Goal: Task Accomplishment & Management: Complete application form

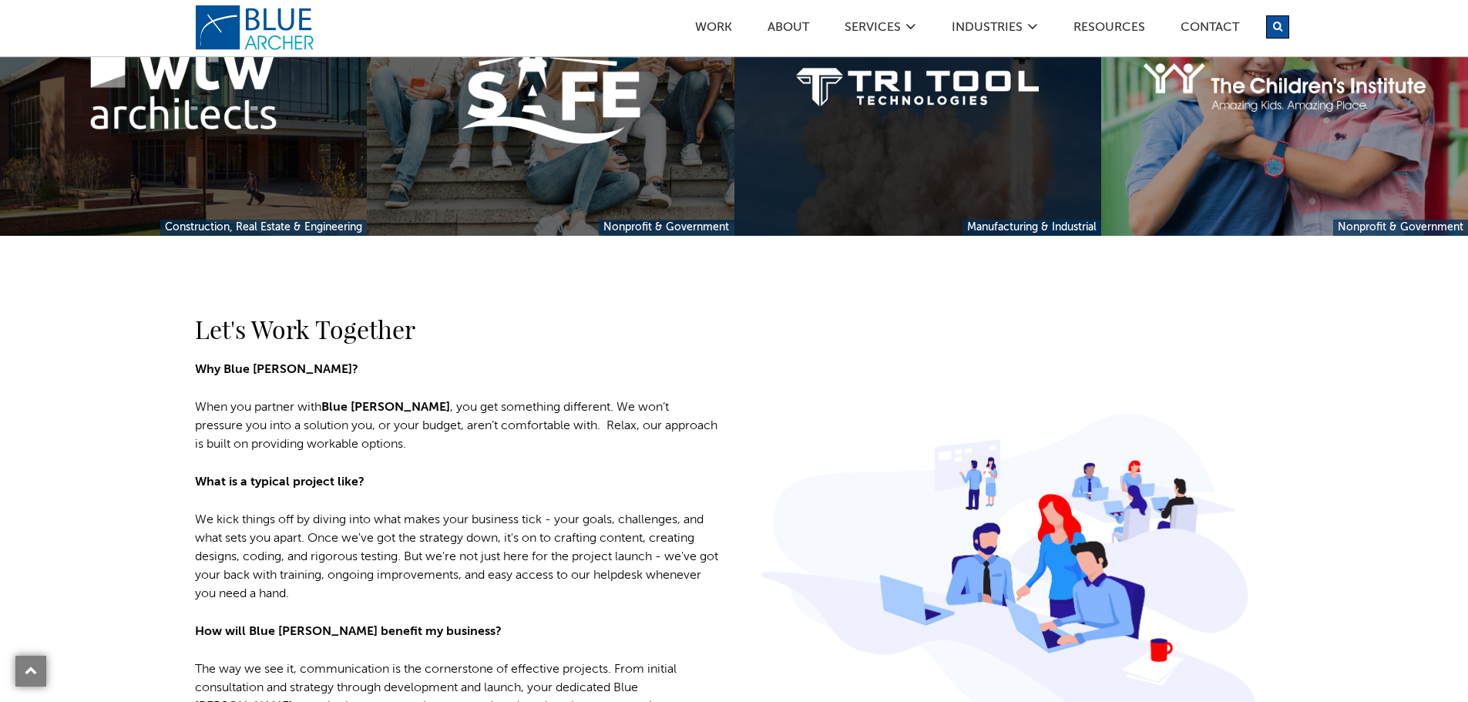
scroll to position [1618, 0]
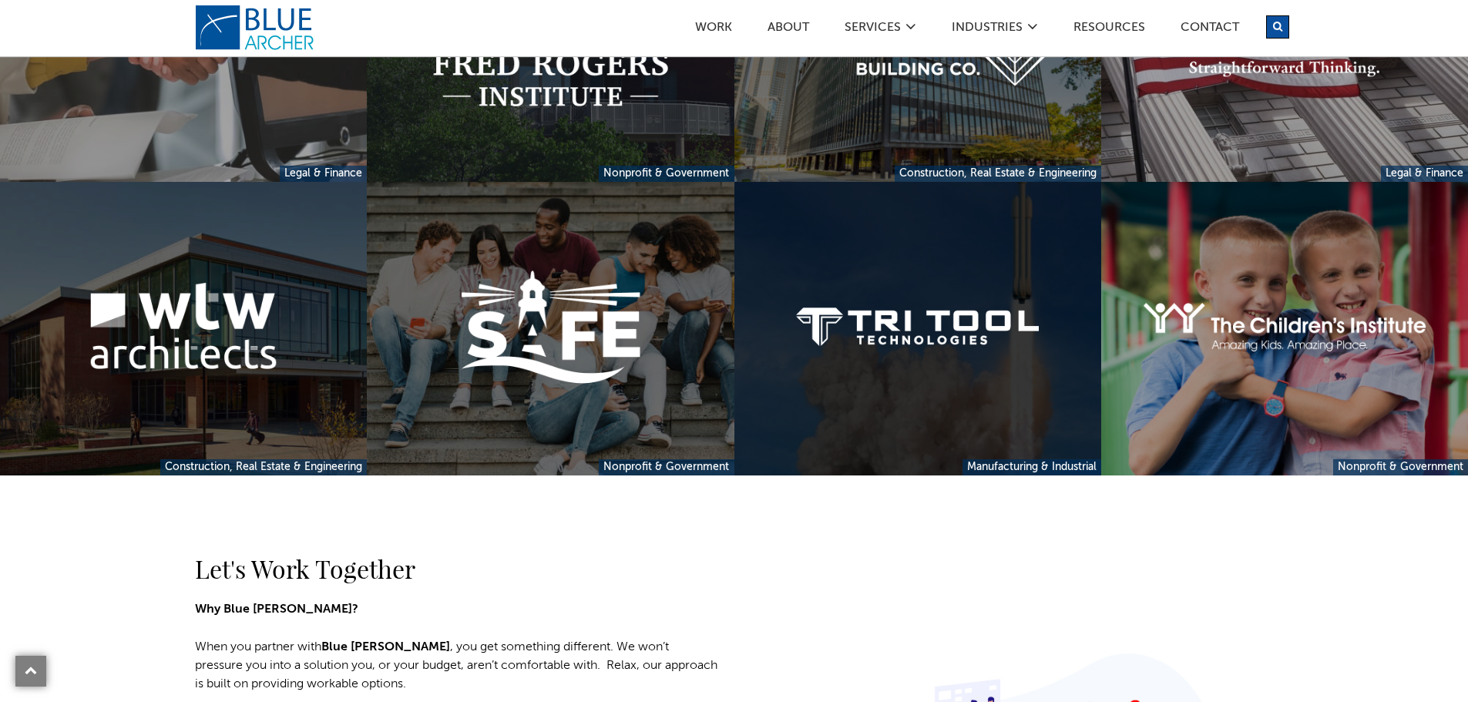
click at [894, 394] on link at bounding box center [917, 329] width 367 height 294
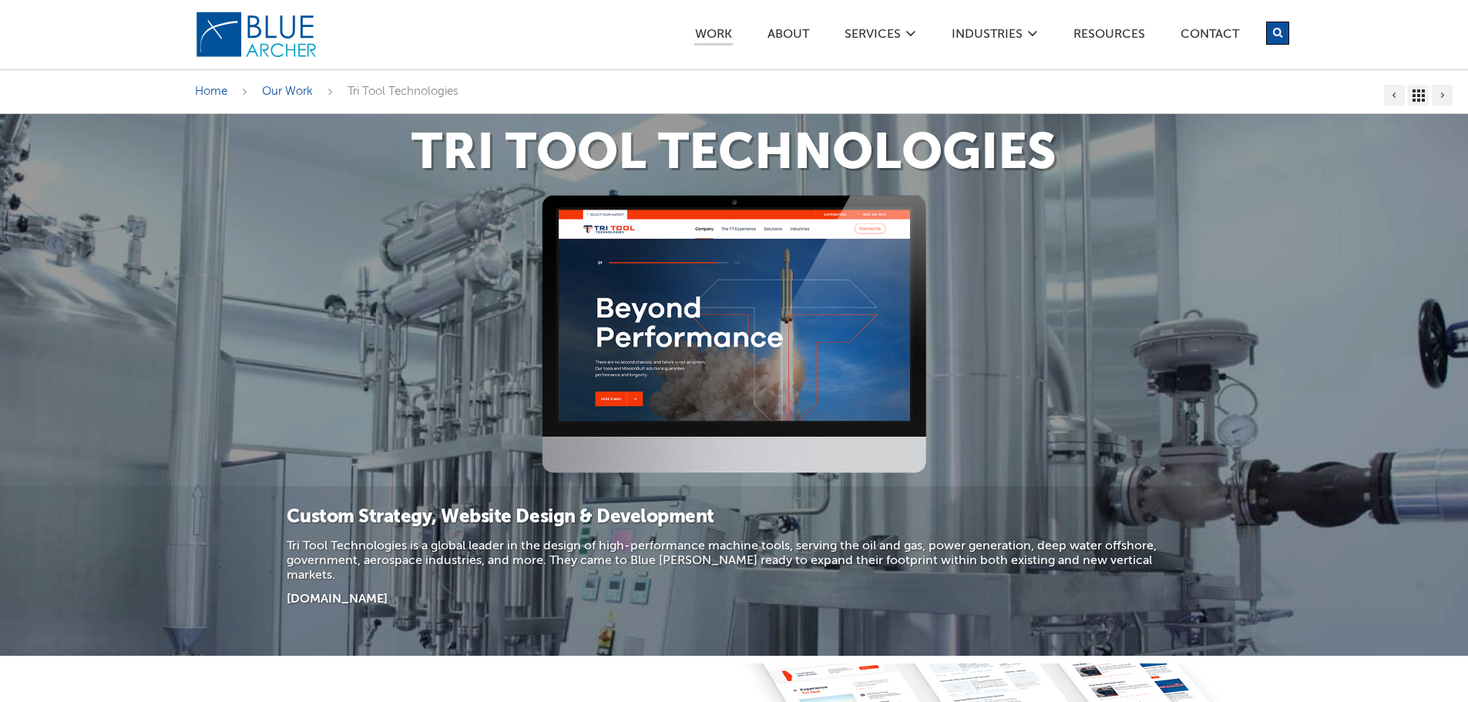
click at [855, 25] on div "Work ABOUT SERVICES Digital Strategy Marketing Web Design & Development Custom …" at bounding box center [873, 34] width 832 height 69
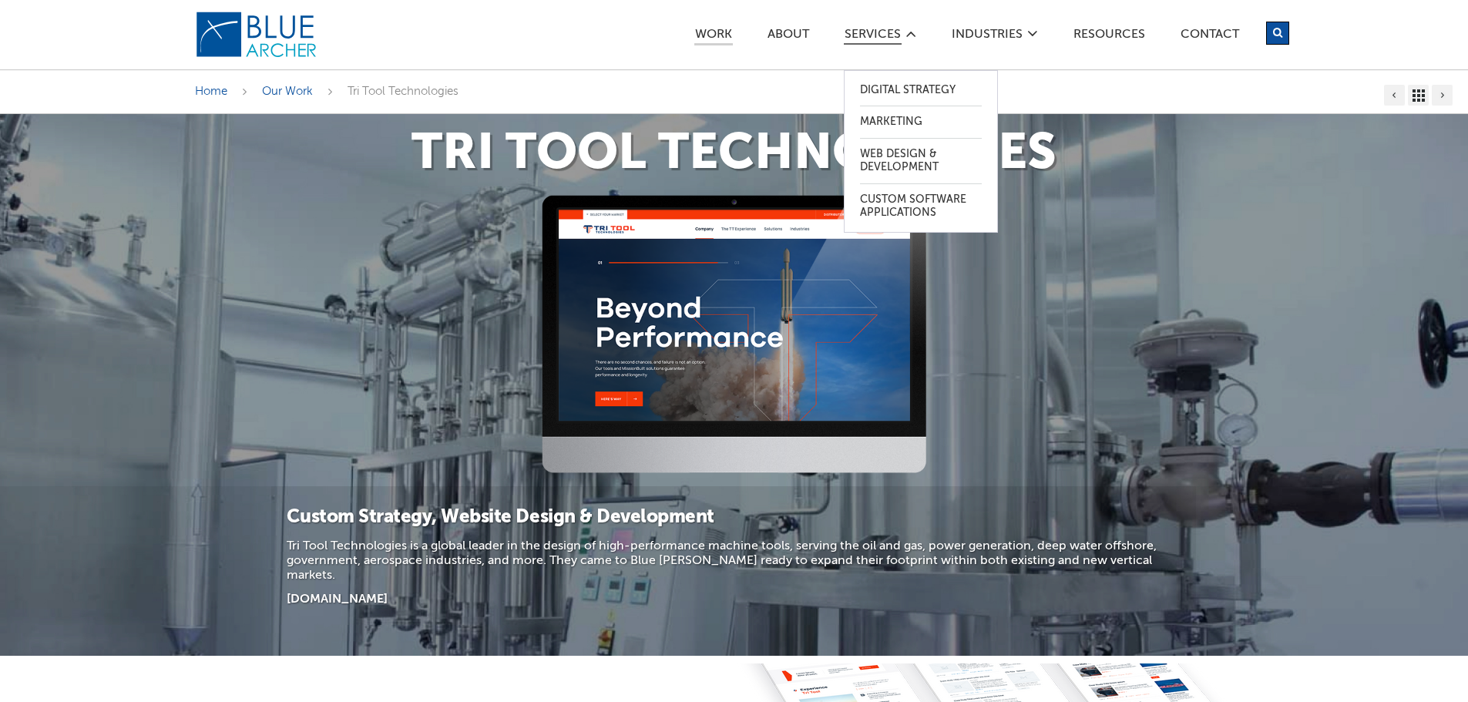
click at [857, 29] on link "SERVICES" at bounding box center [873, 37] width 58 height 16
click at [870, 147] on link "Web Design & Development" at bounding box center [921, 161] width 122 height 45
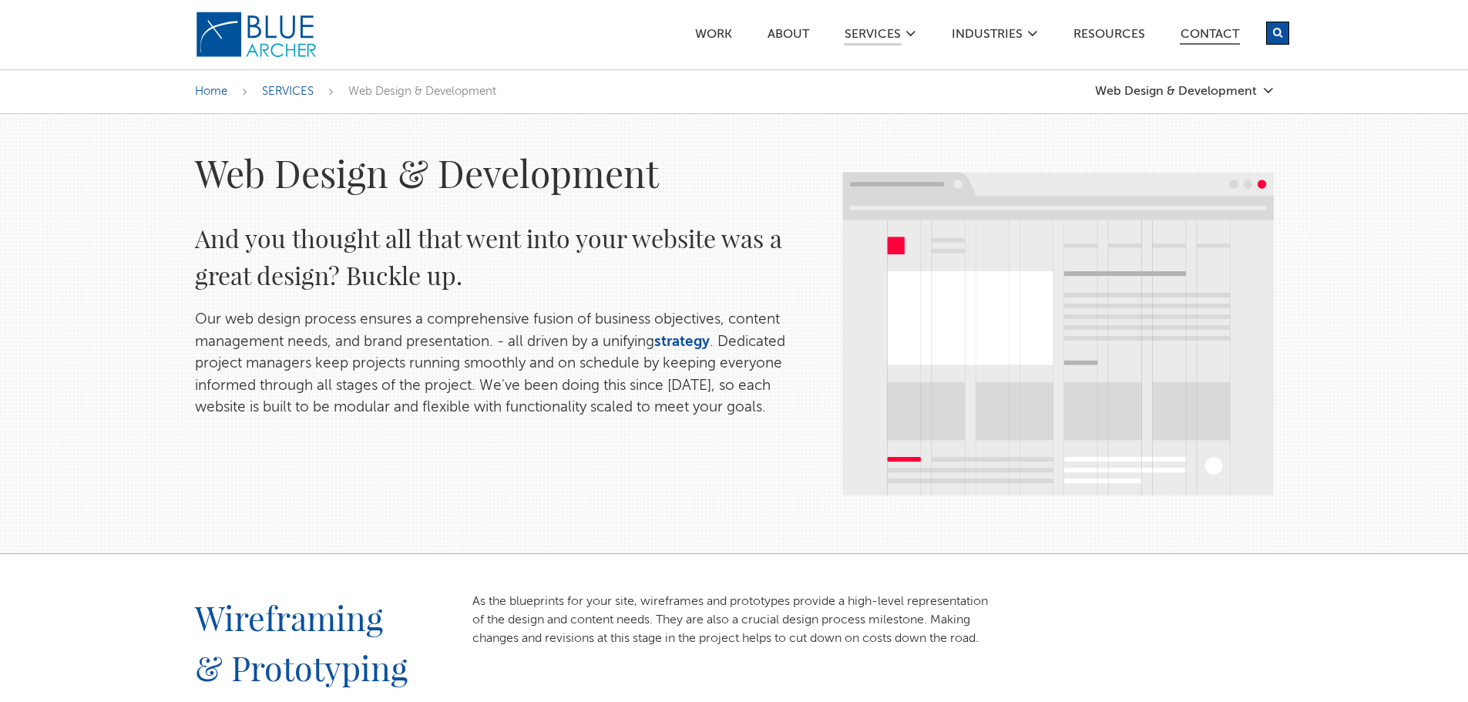
click at [1209, 39] on link "Contact" at bounding box center [1209, 37] width 60 height 16
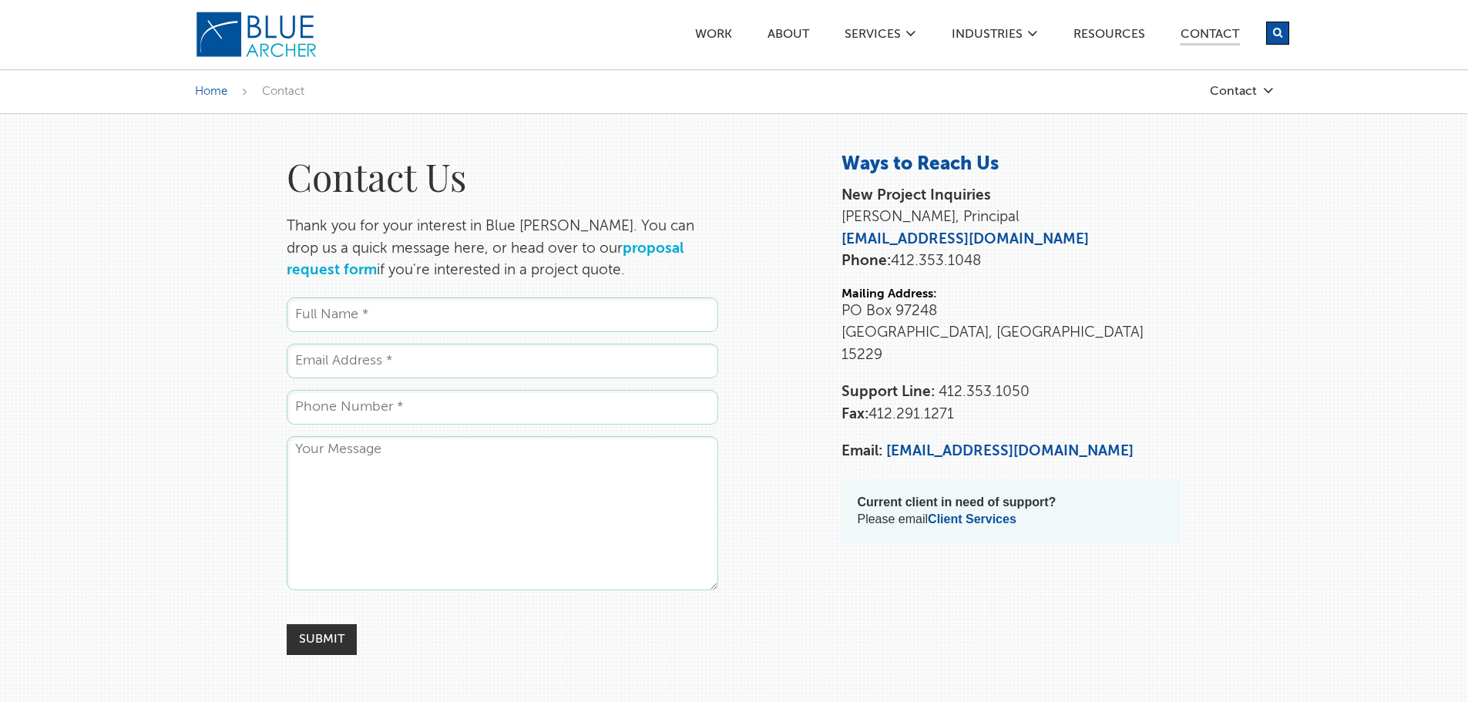
click at [615, 247] on link "proposal request form" at bounding box center [485, 259] width 397 height 37
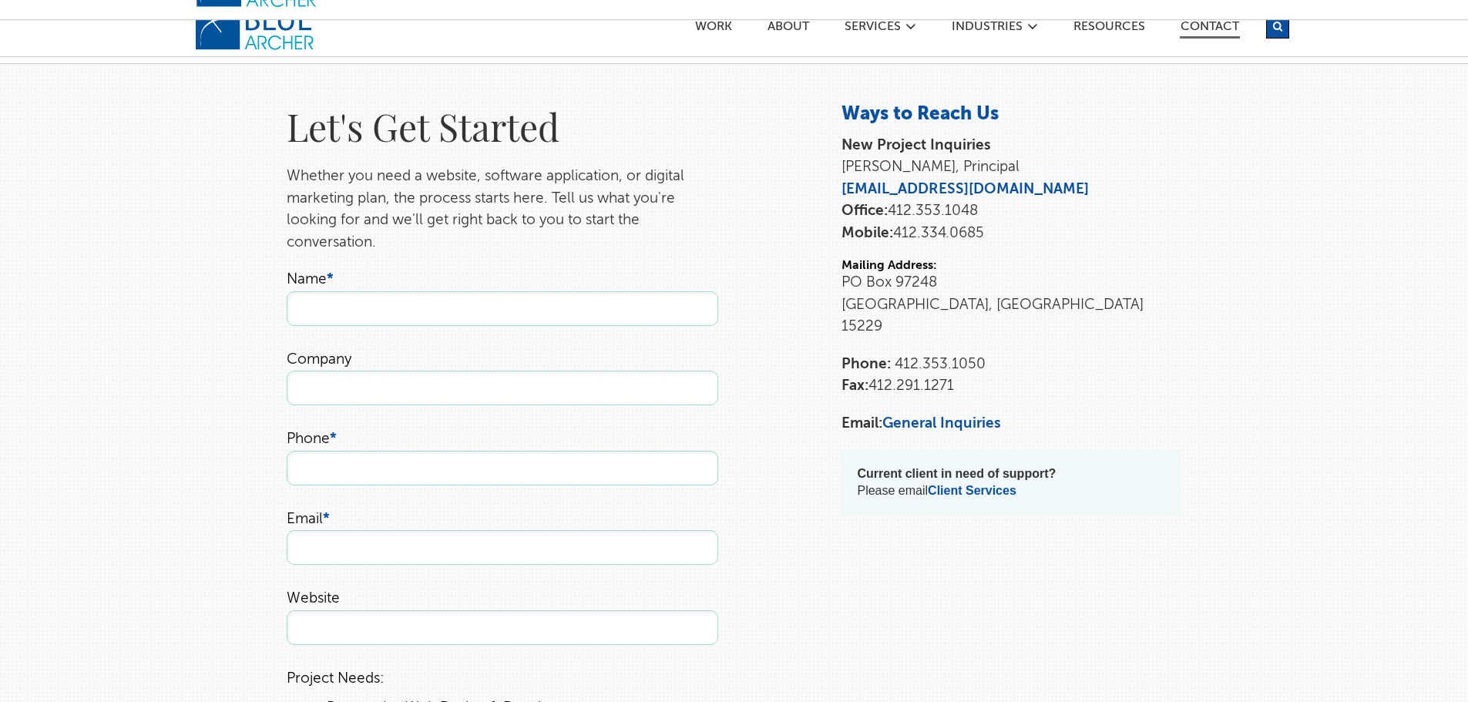
scroll to position [77, 0]
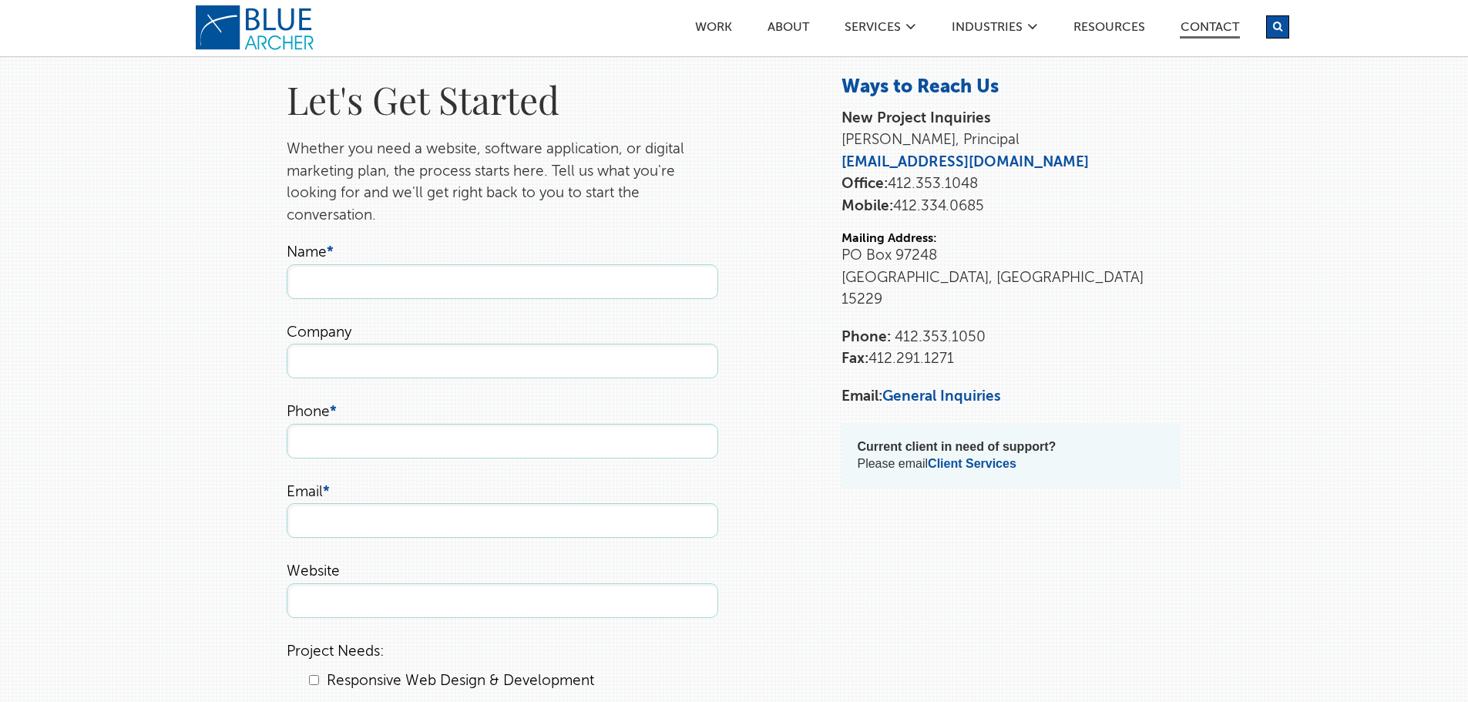
click at [607, 277] on input "Name *" at bounding box center [502, 281] width 431 height 35
click at [472, 290] on input "Name *" at bounding box center [502, 281] width 431 height 35
type input "[PERSON_NAME]"
type input "Rangen, LLC"
type input "[PHONE_NUMBER]"
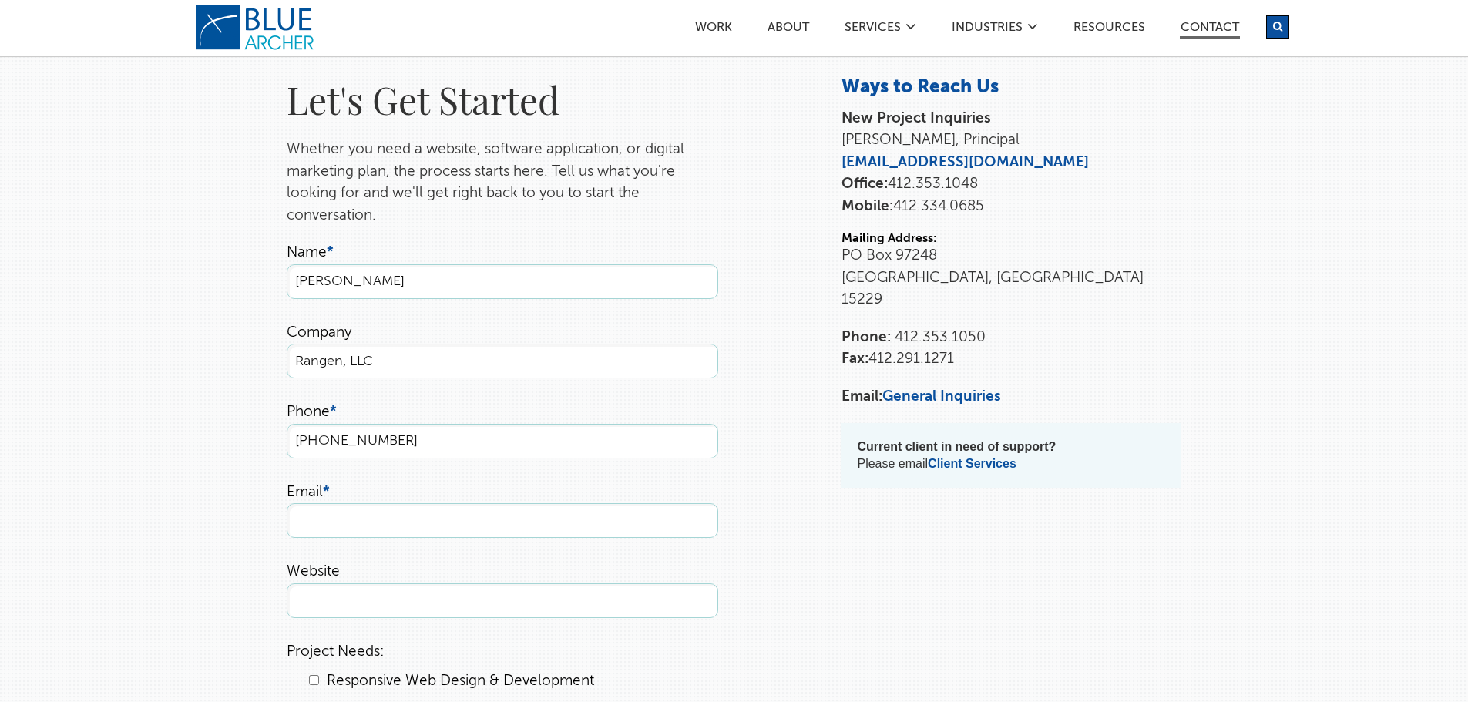
click at [453, 524] on input "Email *" at bounding box center [502, 520] width 431 height 35
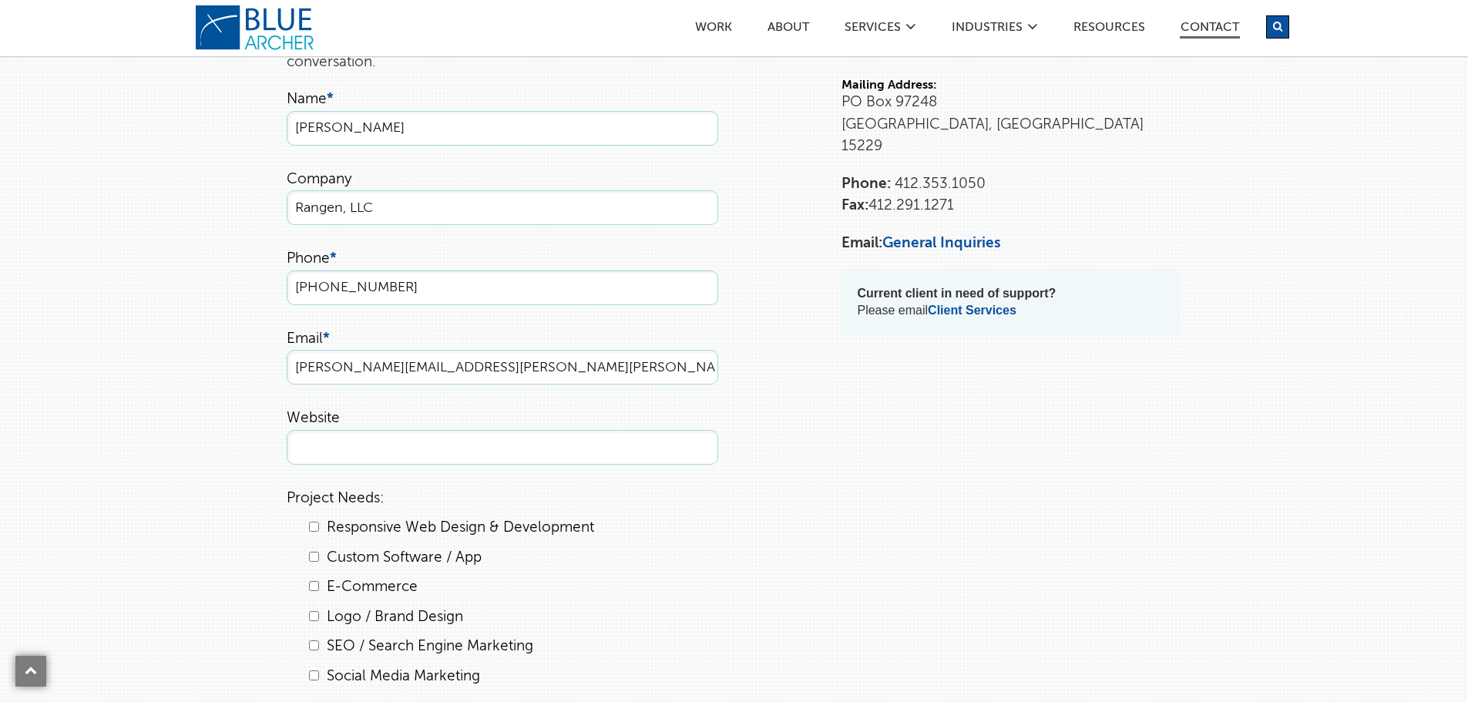
scroll to position [231, 0]
type input "[PERSON_NAME][EMAIL_ADDRESS][PERSON_NAME][PERSON_NAME][DOMAIN_NAME]"
click at [498, 446] on input "Website" at bounding box center [502, 446] width 431 height 35
paste input "[URL][DOMAIN_NAME]"
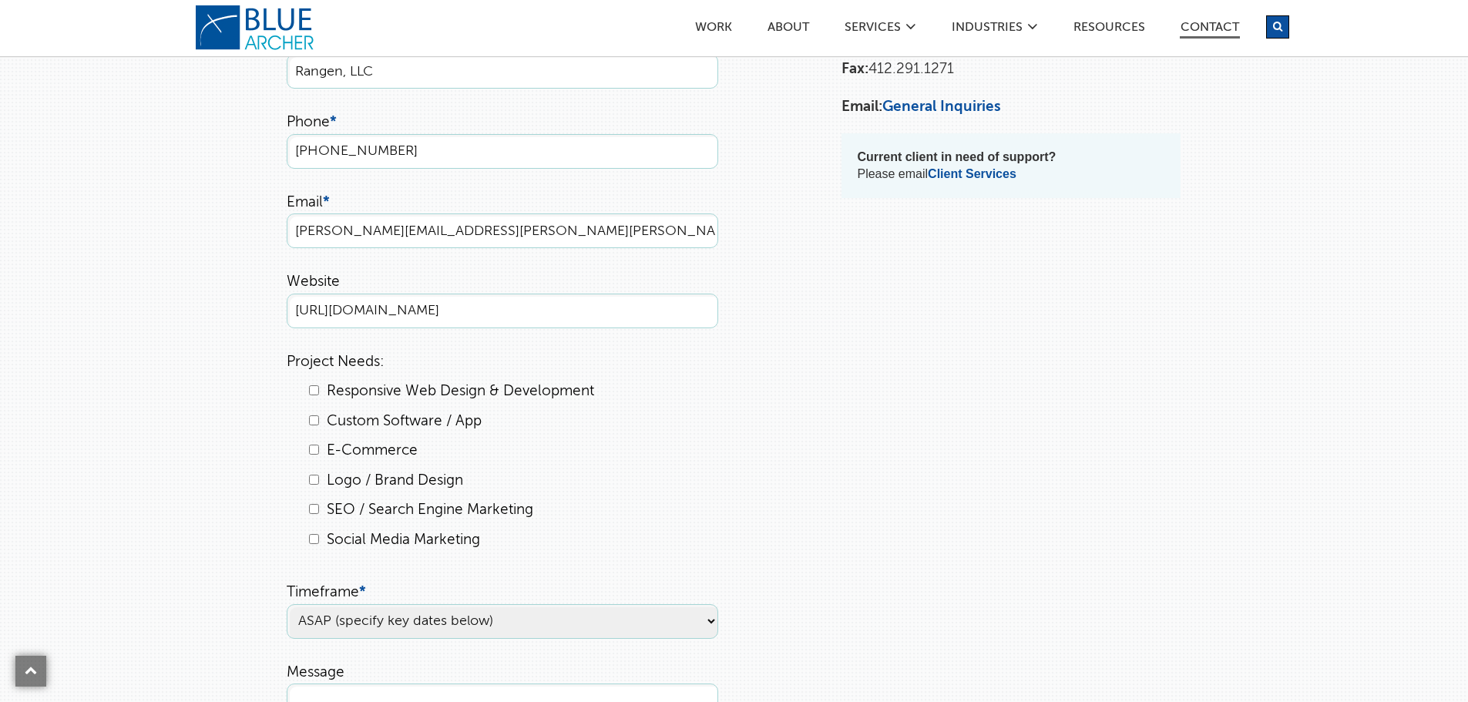
scroll to position [385, 0]
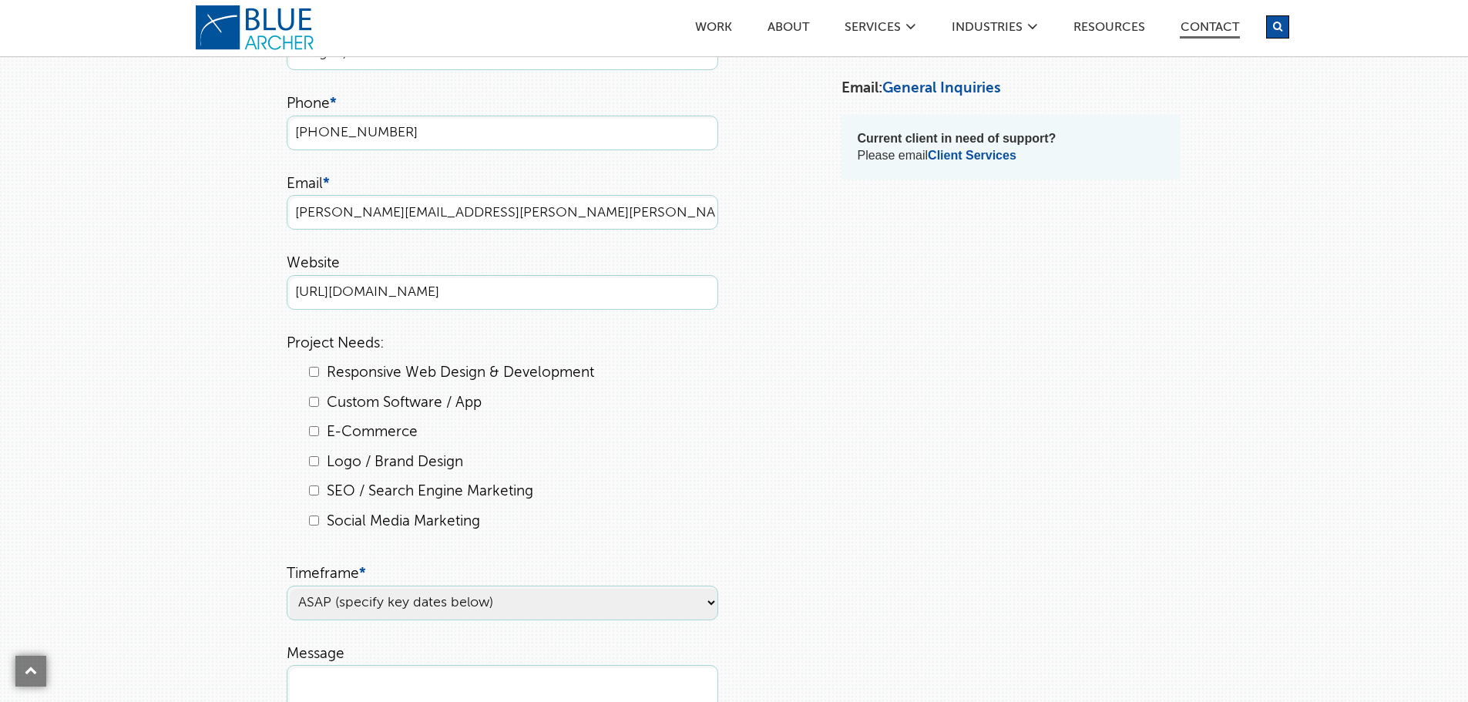
type input "[URL][DOMAIN_NAME]"
click at [317, 374] on input "Responsive Web Design & Development" at bounding box center [314, 372] width 10 height 10
checkbox input "true"
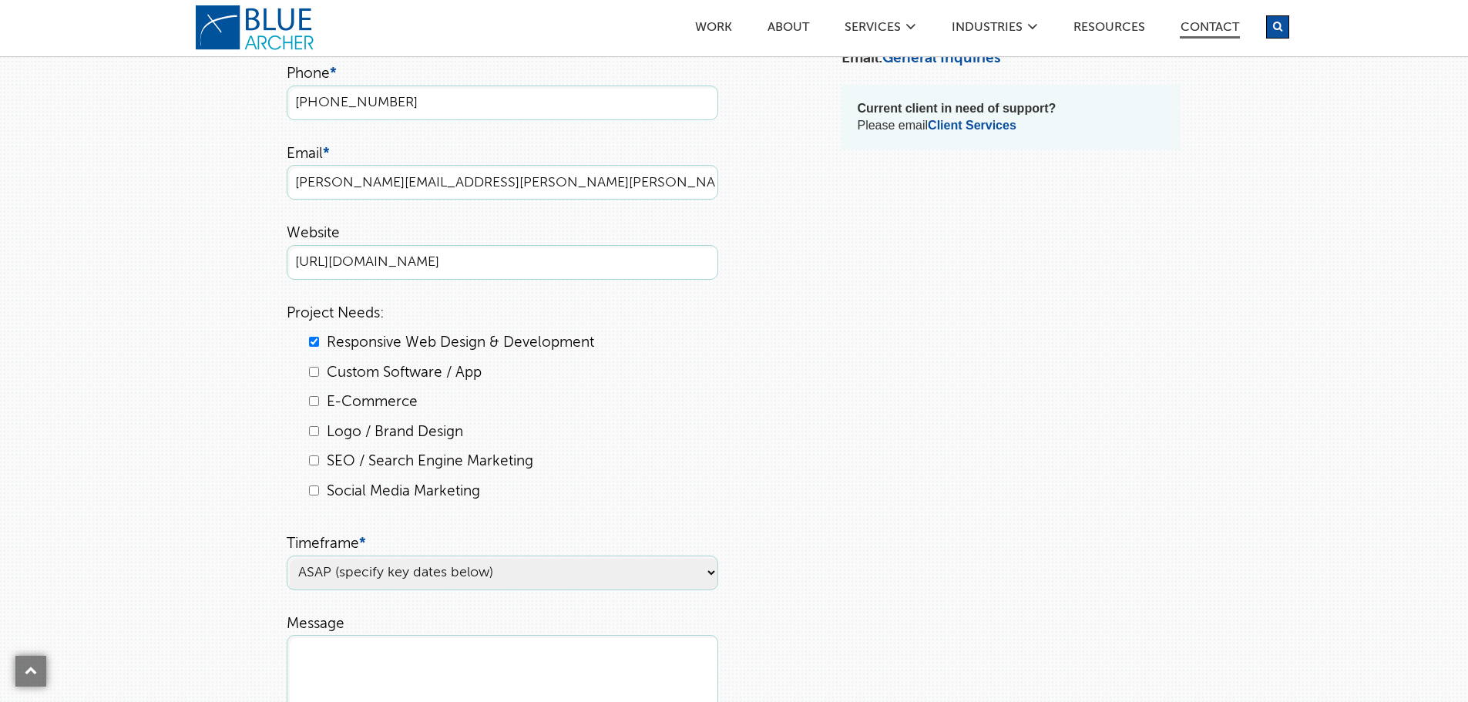
scroll to position [462, 0]
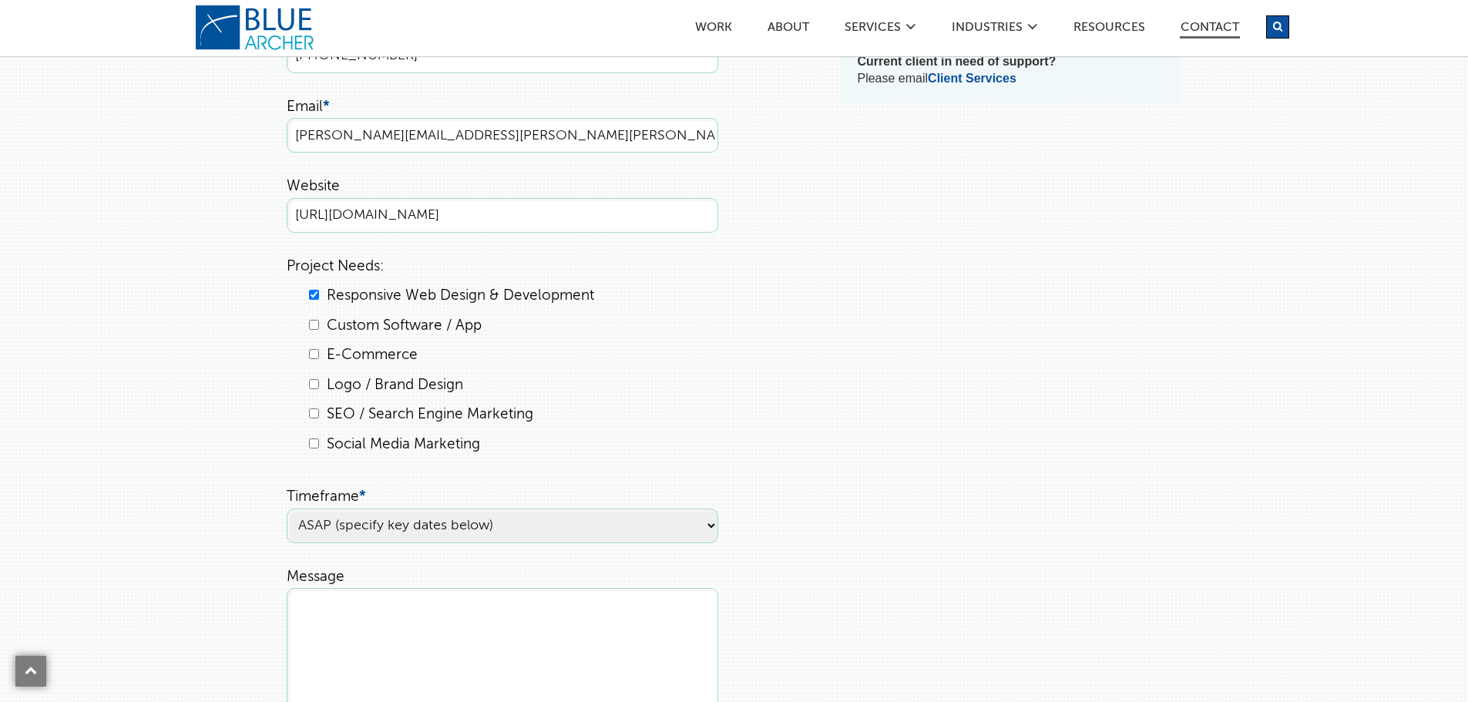
click at [320, 416] on li "SEO / Search Engine Marketing" at bounding box center [512, 415] width 412 height 22
click at [314, 415] on input "SEO / Search Engine Marketing" at bounding box center [314, 413] width 10 height 10
checkbox input "true"
click at [374, 528] on select "ASAP (specify key dates below) [DATE] [DATE] Undecided" at bounding box center [502, 525] width 431 height 35
click at [242, 498] on div "Let's Get Started Whether you need a website, software application, or digital …" at bounding box center [733, 258] width 1109 height 1136
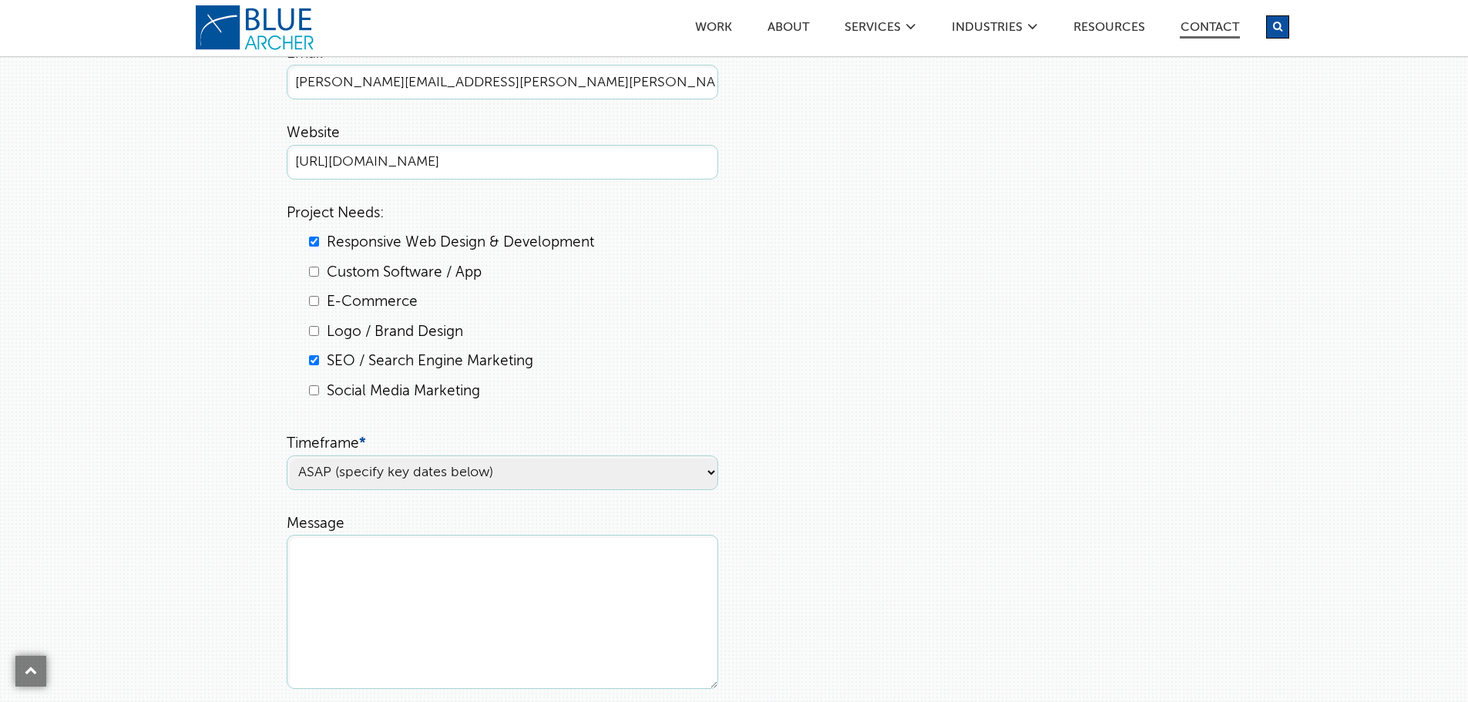
scroll to position [539, 0]
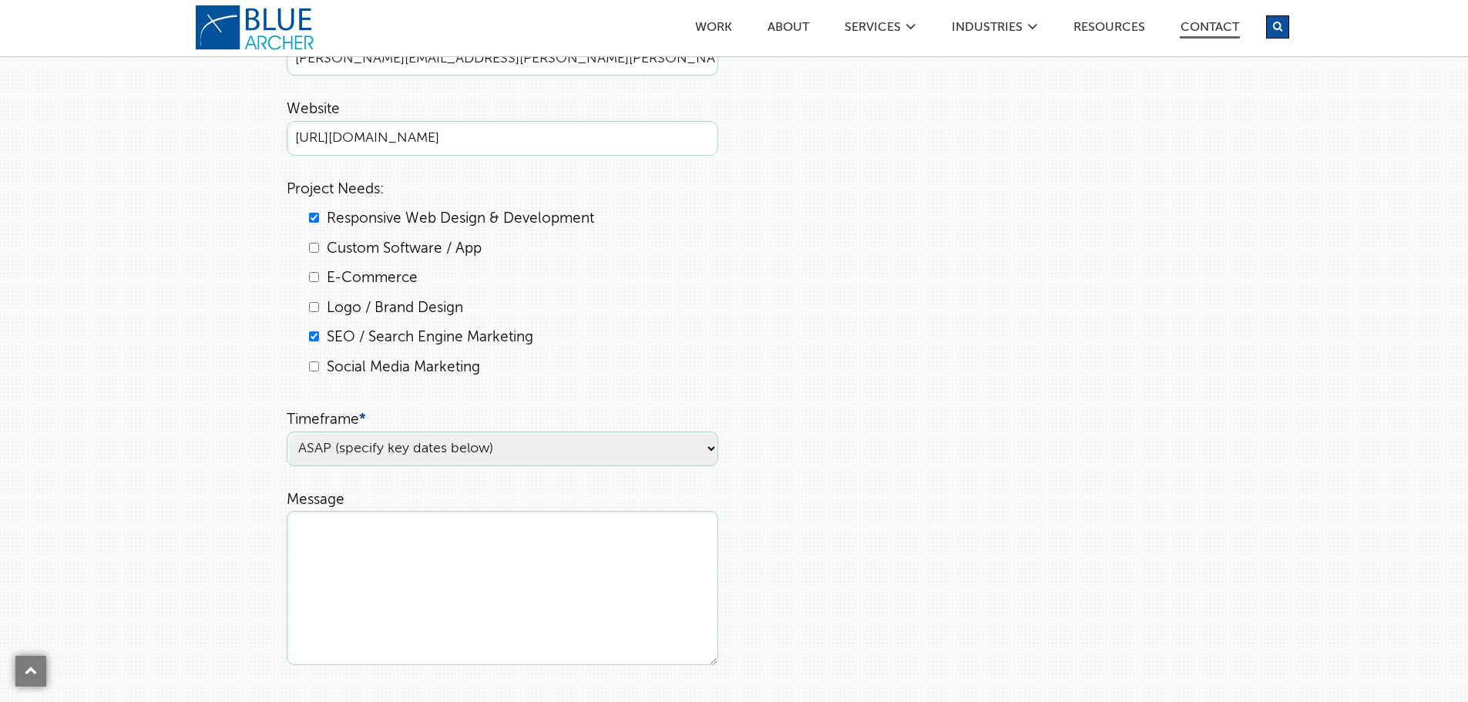
click at [371, 542] on textarea "Message" at bounding box center [502, 588] width 431 height 154
click at [489, 538] on textarea "We purchased" at bounding box center [502, 588] width 431 height 154
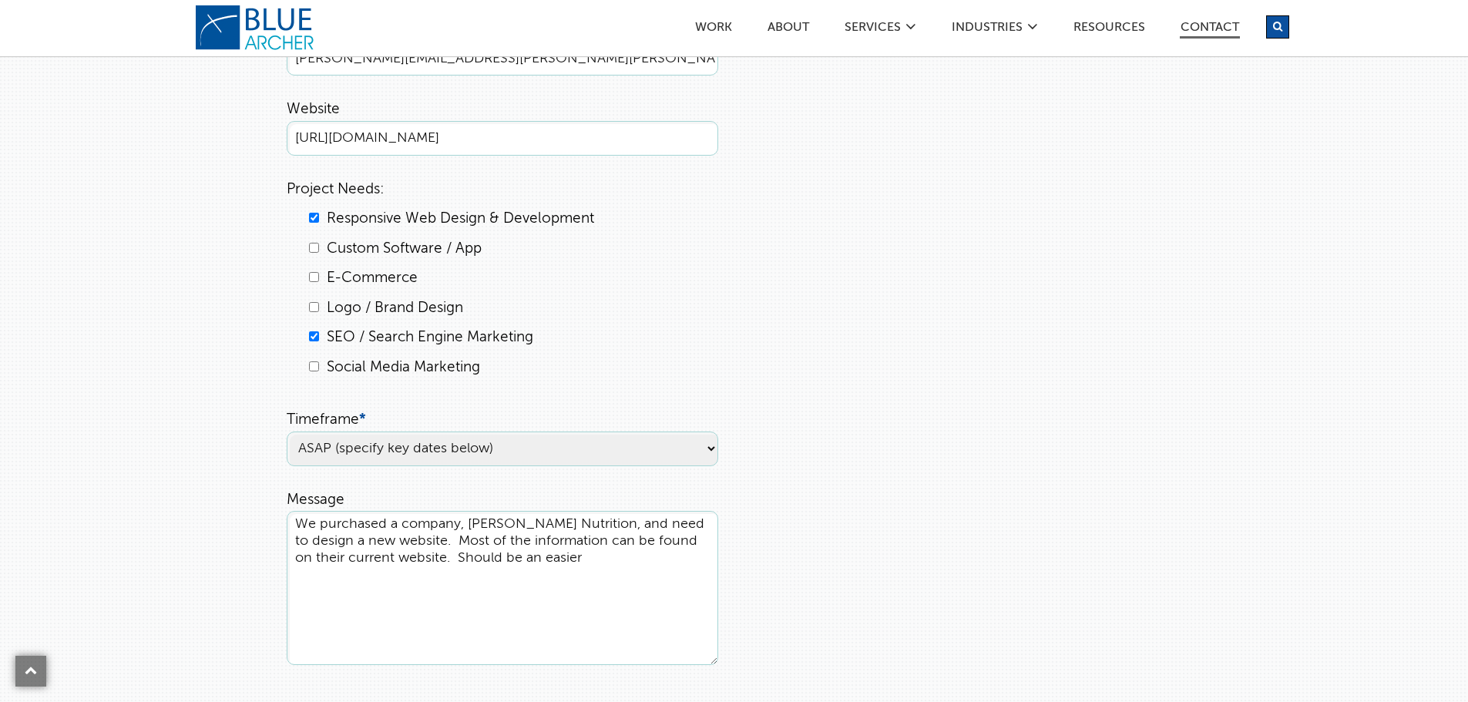
click at [585, 565] on textarea "We purchased a company, [PERSON_NAME] Nutrition, and need to design a new websi…" at bounding box center [502, 588] width 431 height 154
click at [616, 558] on textarea "We purchased a company, [PERSON_NAME] Nutrition, and need to design a new websi…" at bounding box center [502, 588] width 431 height 154
click at [545, 549] on textarea "We purchased a company, [PERSON_NAME] Nutrition, and need to design a new websi…" at bounding box center [502, 588] width 431 height 154
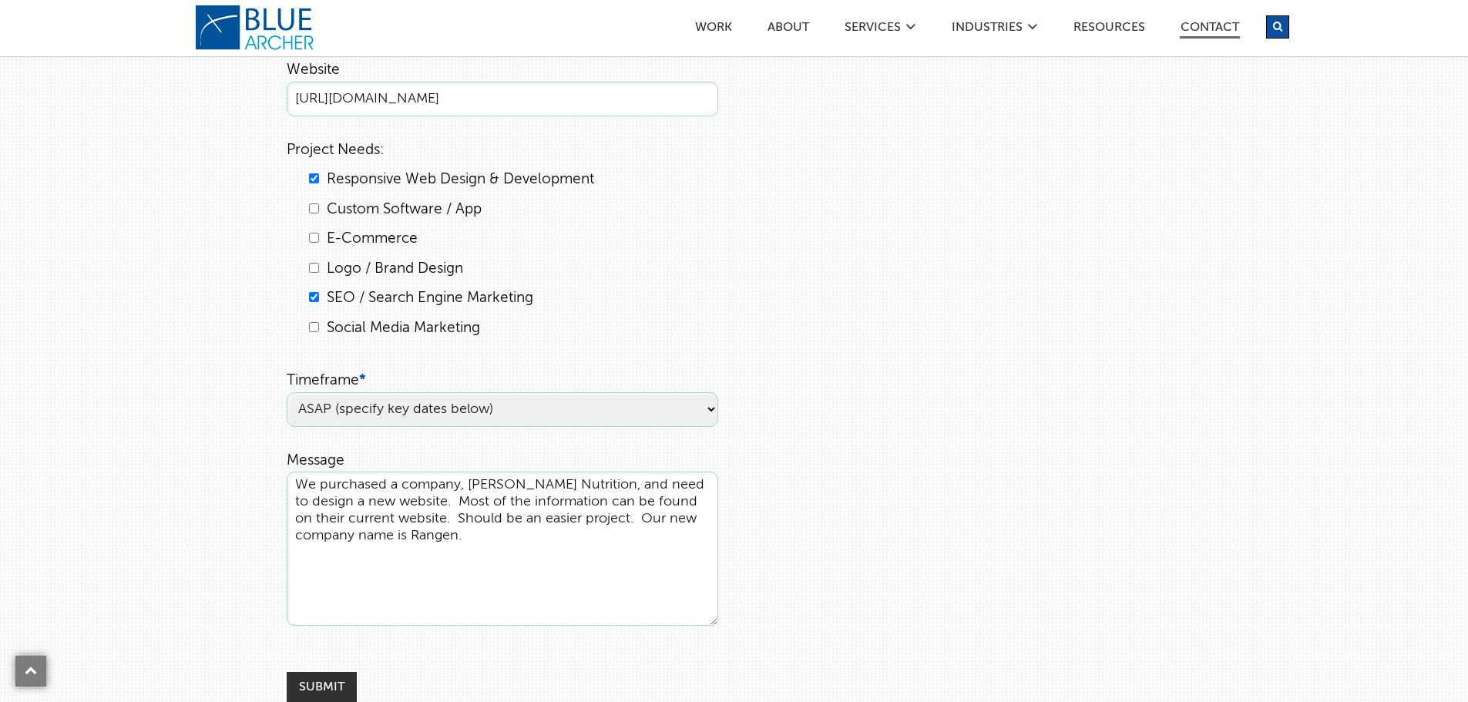
scroll to position [770, 0]
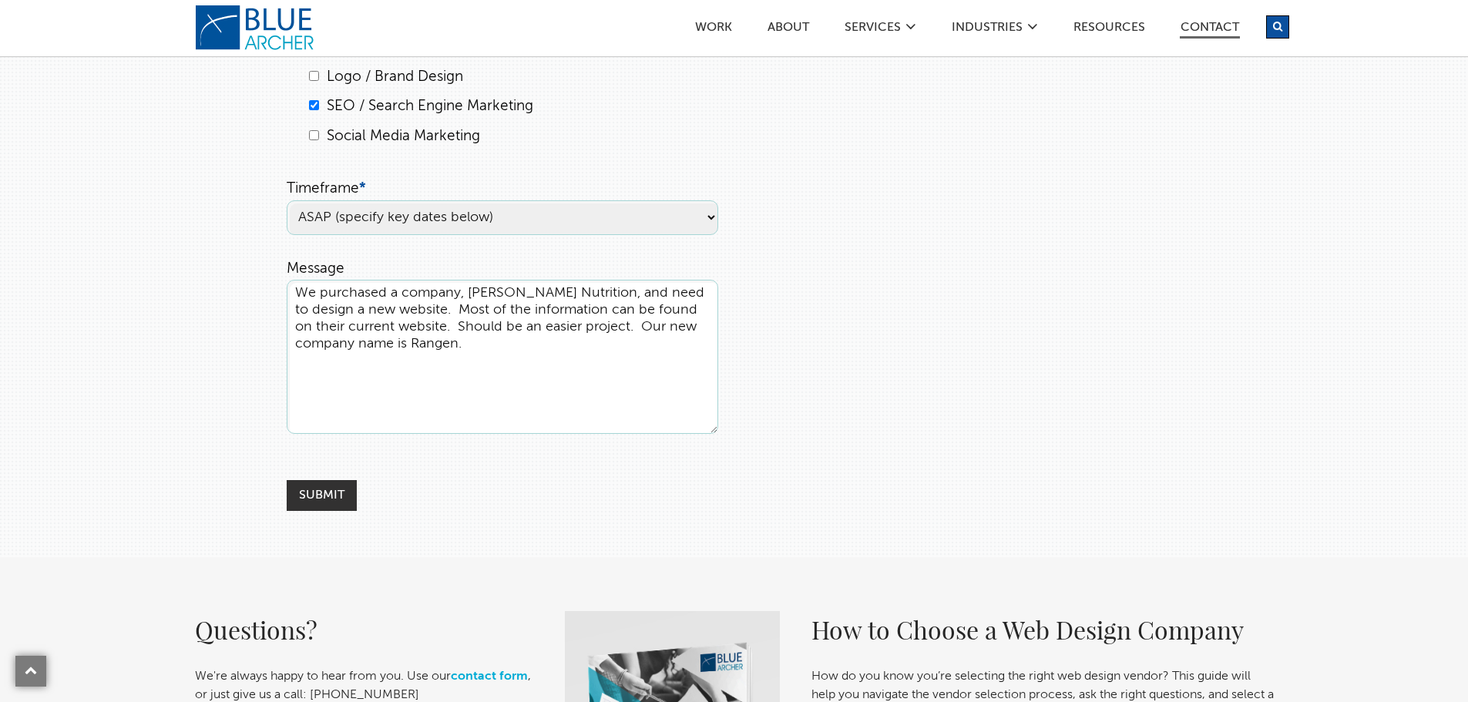
click at [522, 347] on textarea "We purchased a company, [PERSON_NAME] Nutrition, and need to design a new websi…" at bounding box center [502, 357] width 431 height 154
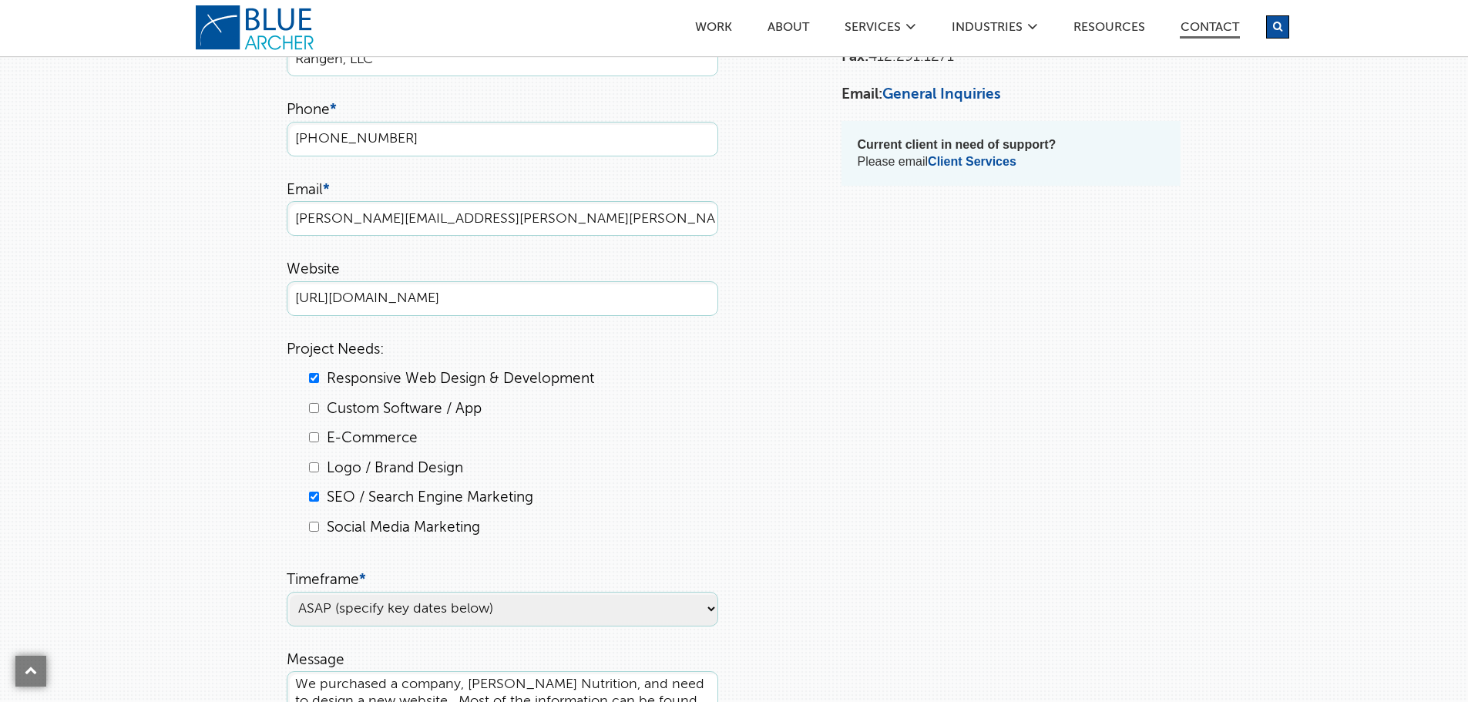
scroll to position [693, 0]
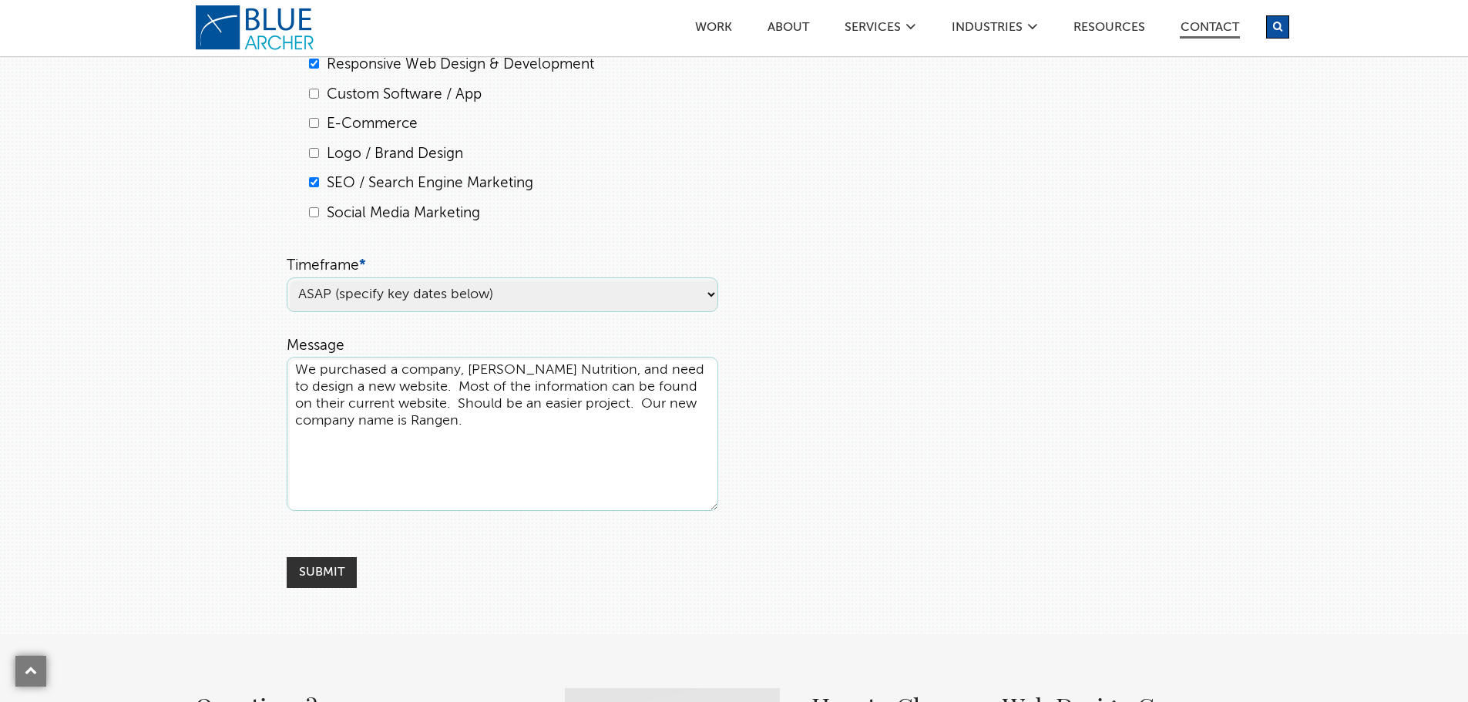
click at [423, 384] on textarea "We purchased a company, [PERSON_NAME] Nutrition, and need to design a new websi…" at bounding box center [502, 434] width 431 height 154
click at [507, 420] on textarea "We purchased a company, [PERSON_NAME] Nutrition, and need to design a new websi…" at bounding box center [502, 434] width 431 height 154
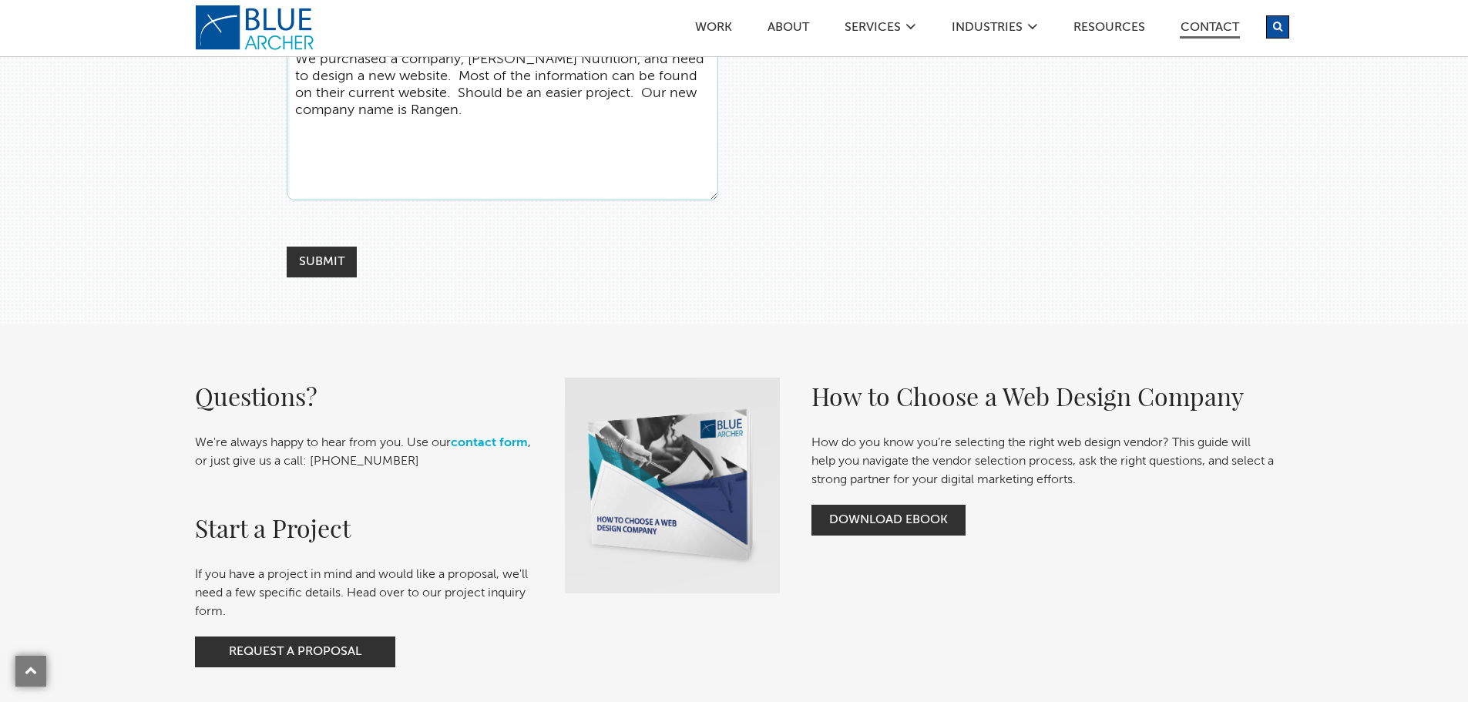
scroll to position [770, 0]
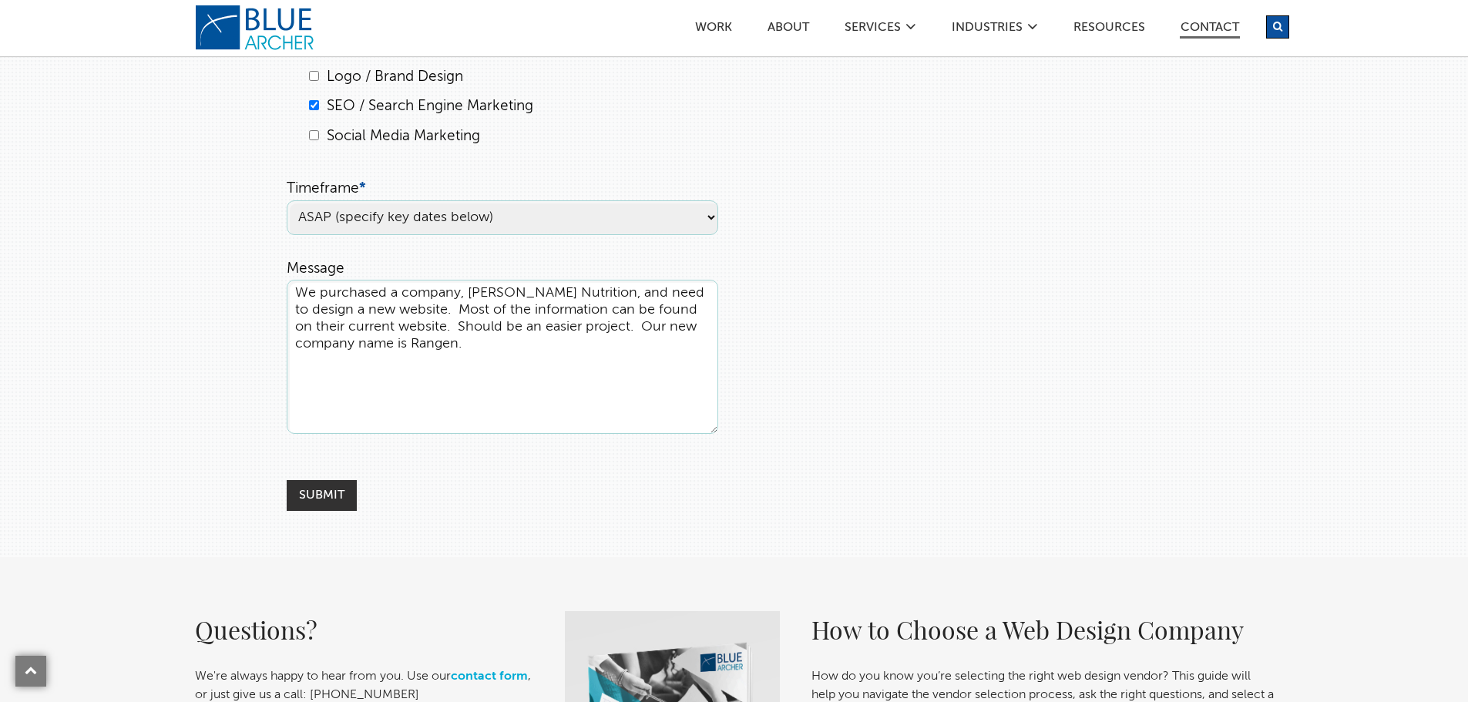
type textarea "We purchased a company, [PERSON_NAME] Nutrition, and need to design a new websi…"
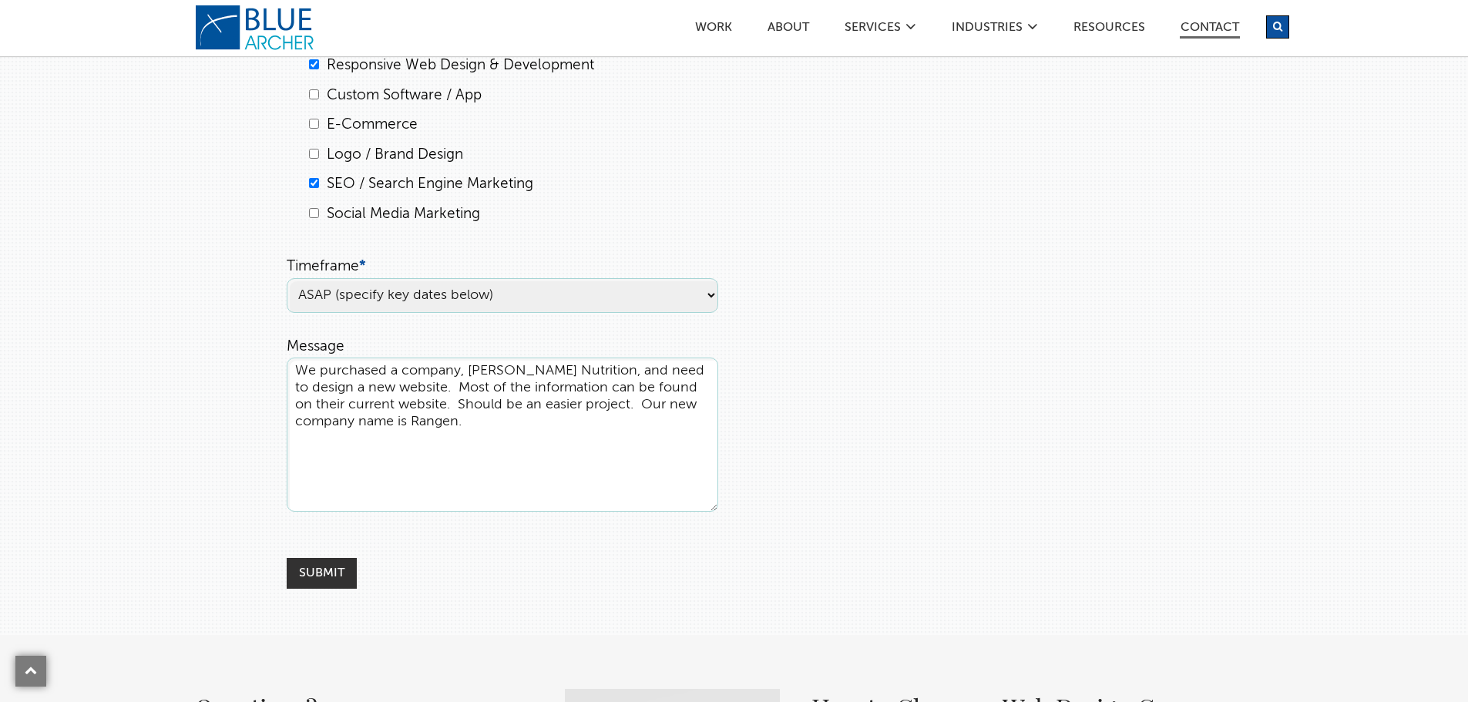
scroll to position [693, 0]
click at [332, 572] on input "Submit" at bounding box center [322, 572] width 70 height 31
